Goal: Check status

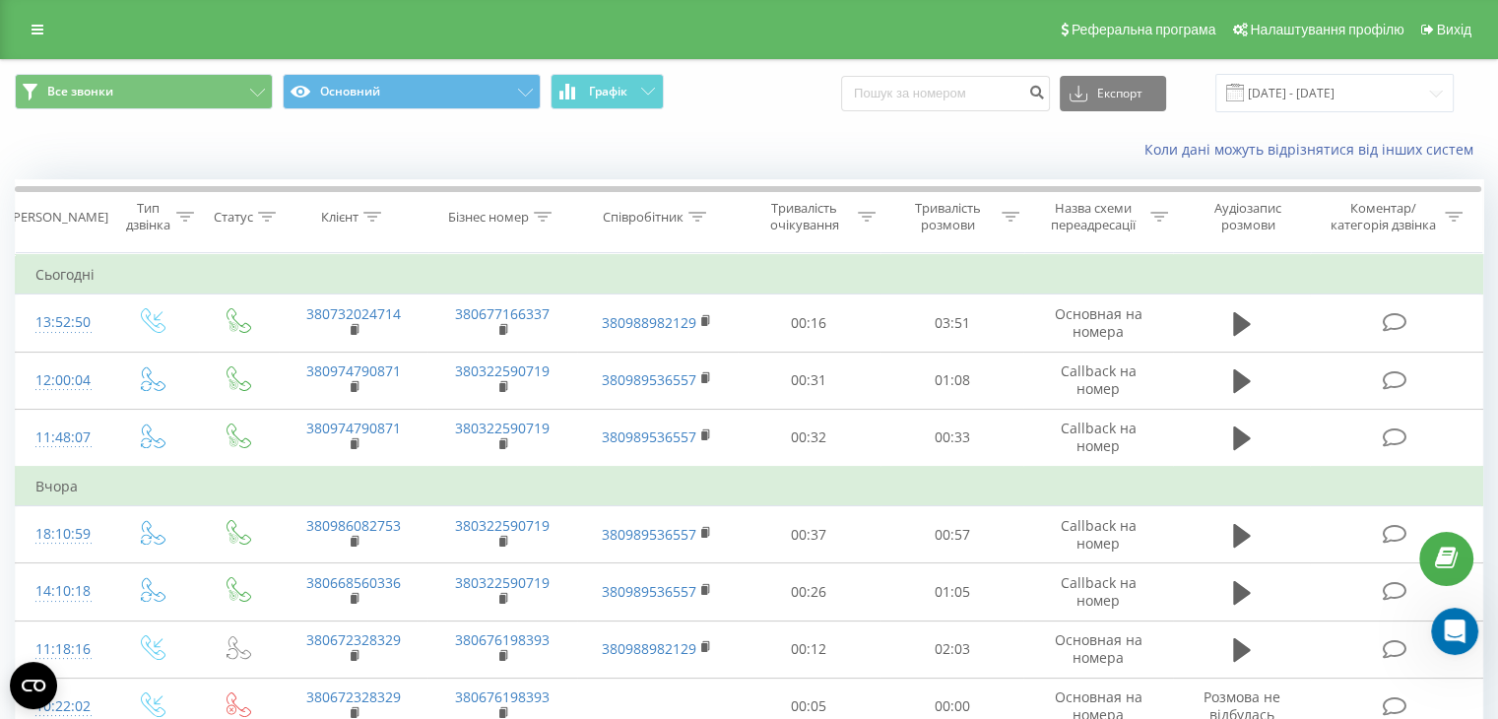
scroll to position [217, 0]
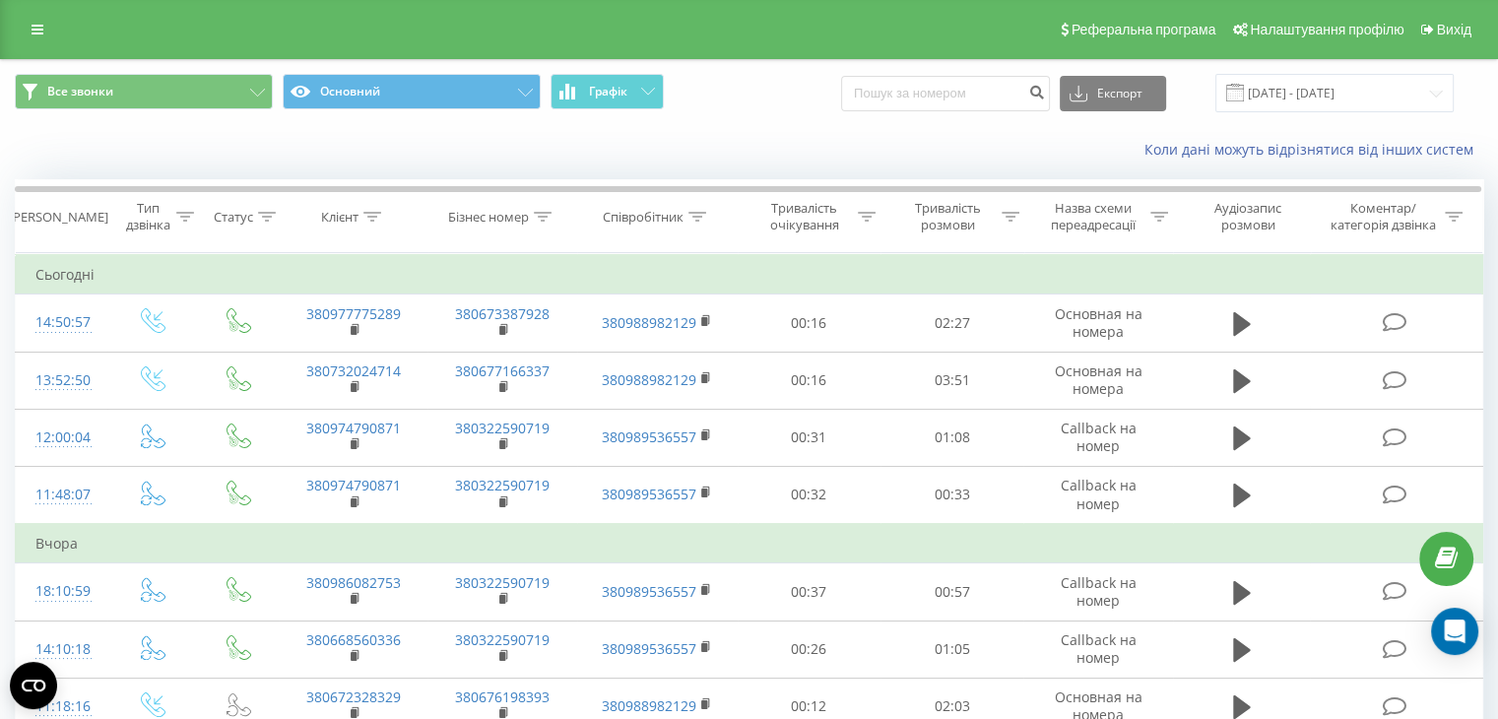
click at [791, 115] on div "Все звонки Основний Графік Експорт .csv .xls .xlsx [DATE] - [DATE]" at bounding box center [749, 93] width 1496 height 66
